Goal: Task Accomplishment & Management: Manage account settings

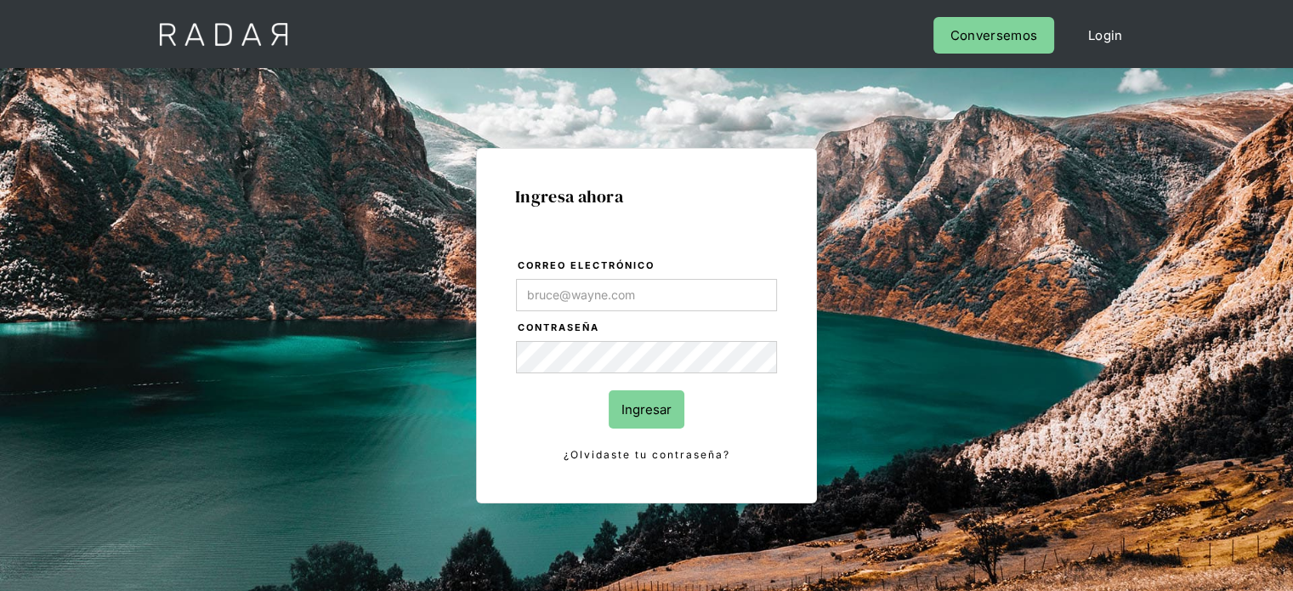
type input "Evans@prontopaga.com"
click at [667, 410] on input "Ingresar" at bounding box center [646, 409] width 76 height 38
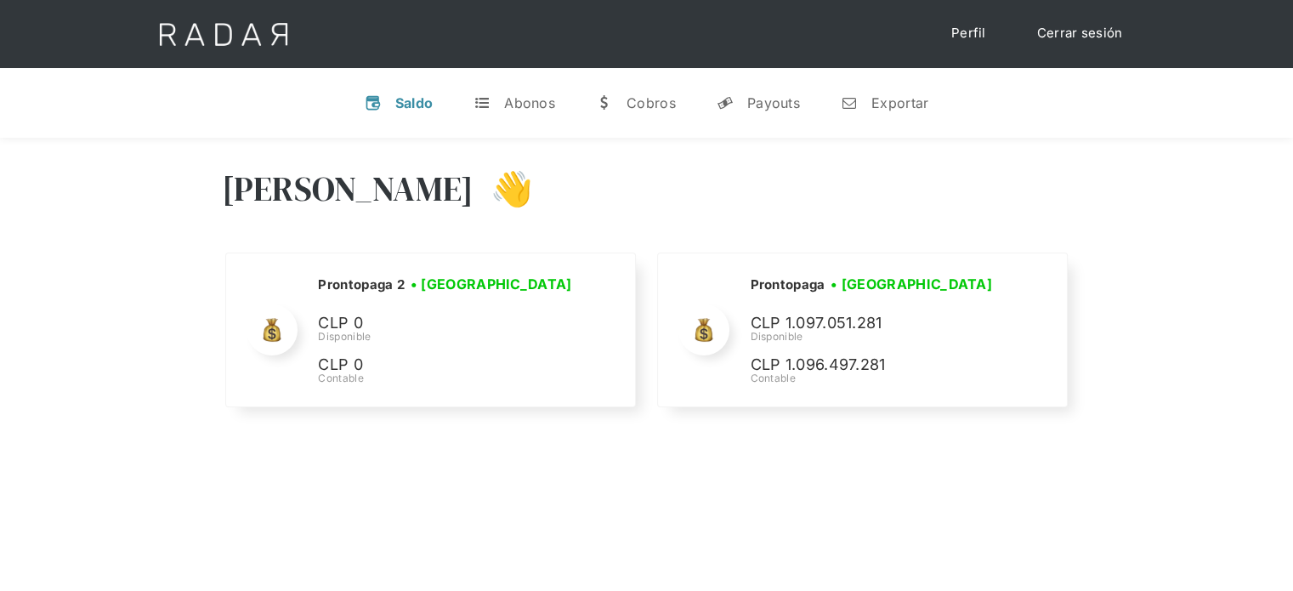
click at [1074, 37] on link "Cerrar sesión" at bounding box center [1080, 33] width 120 height 33
